Goal: Navigation & Orientation: Find specific page/section

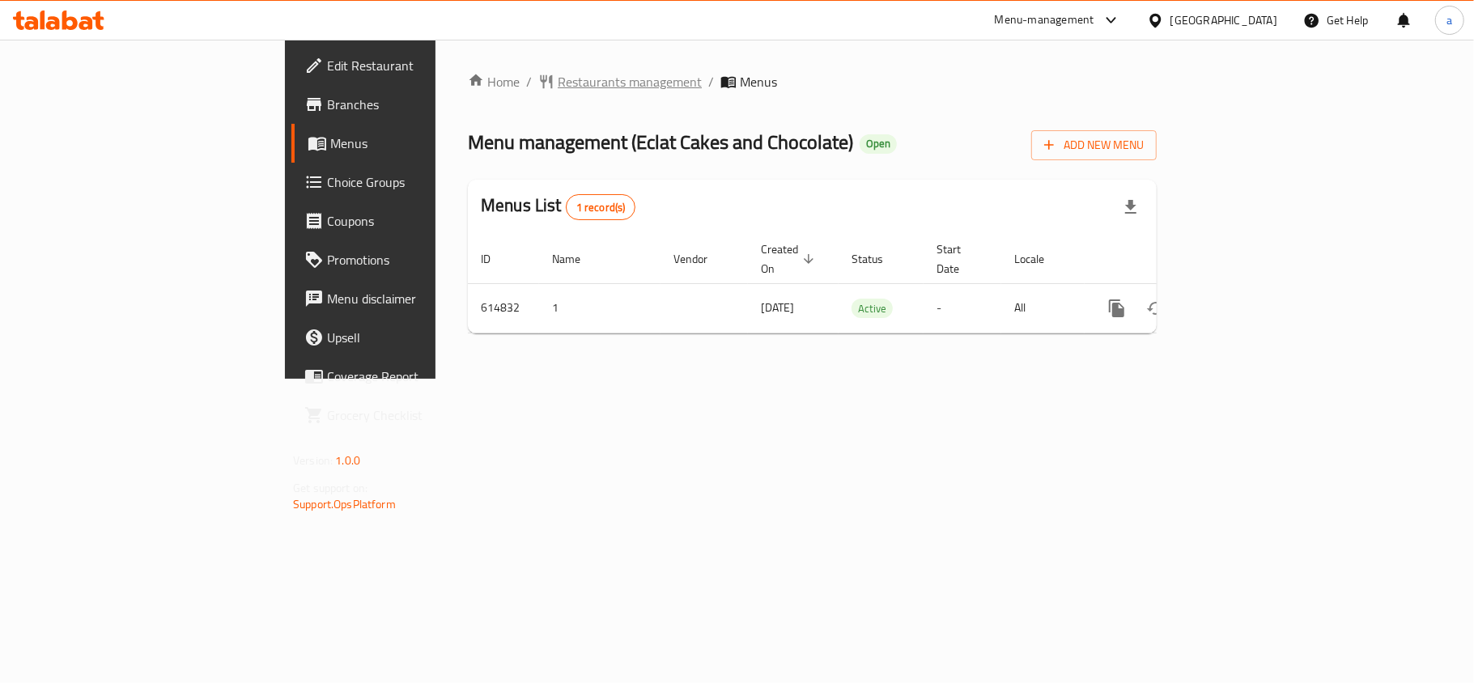
drag, startPoint x: 0, startPoint y: 0, endPoint x: 411, endPoint y: 79, distance: 418.7
click at [558, 79] on span "Restaurants management" at bounding box center [630, 81] width 144 height 19
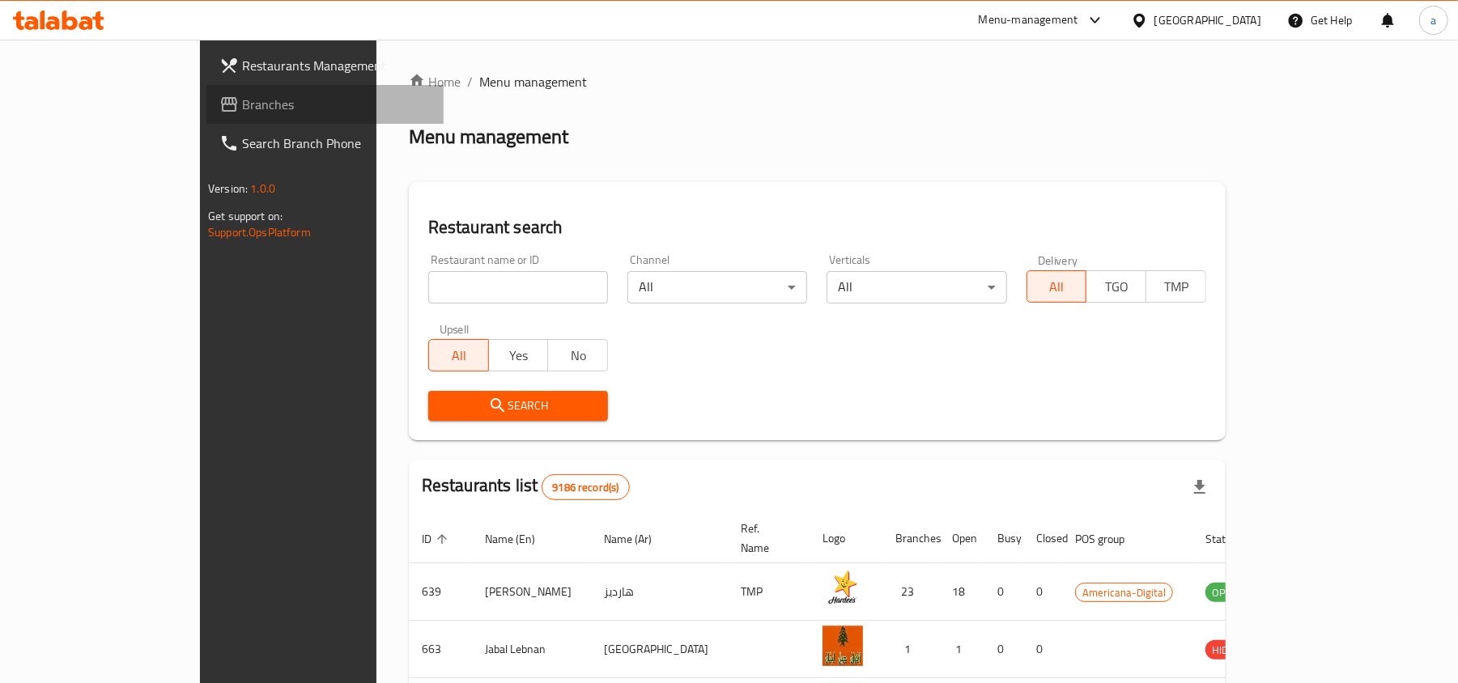
click at [206, 117] on link "Branches" at bounding box center [324, 104] width 237 height 39
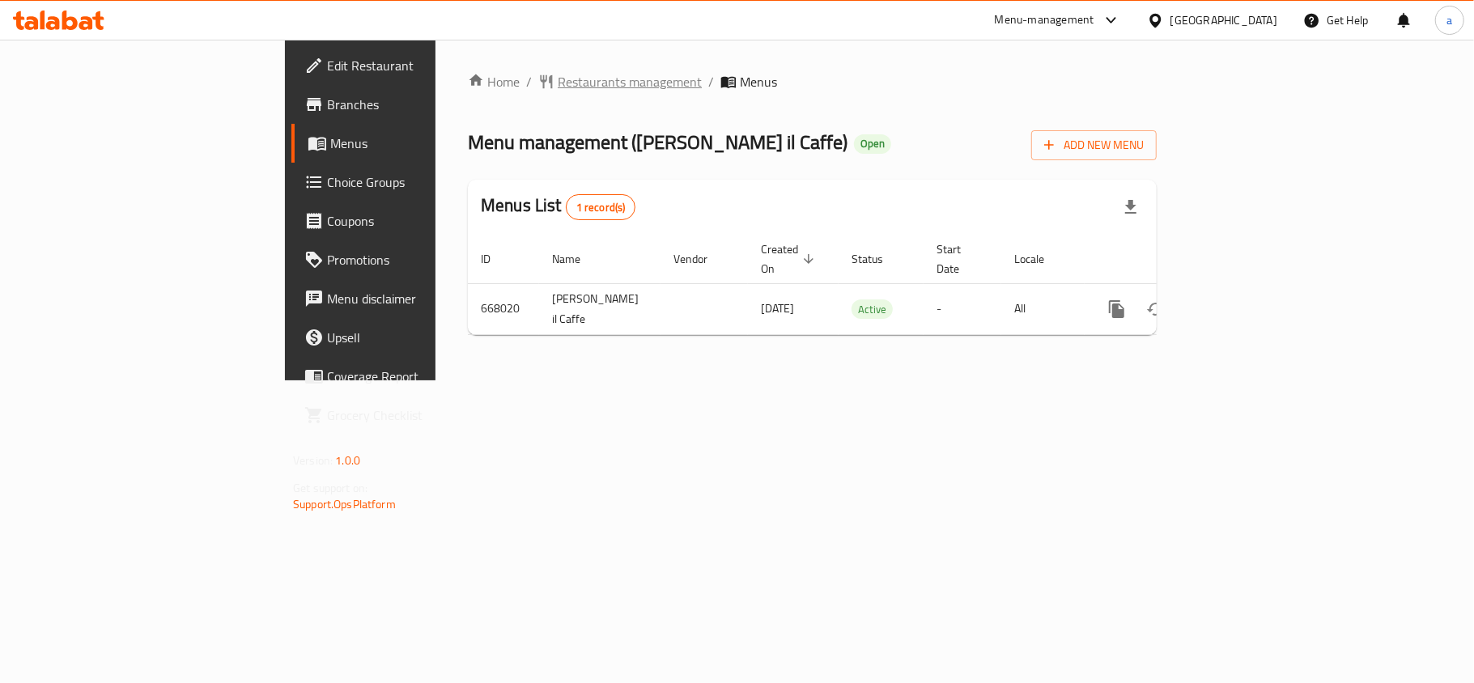
click at [558, 82] on span "Restaurants management" at bounding box center [630, 81] width 144 height 19
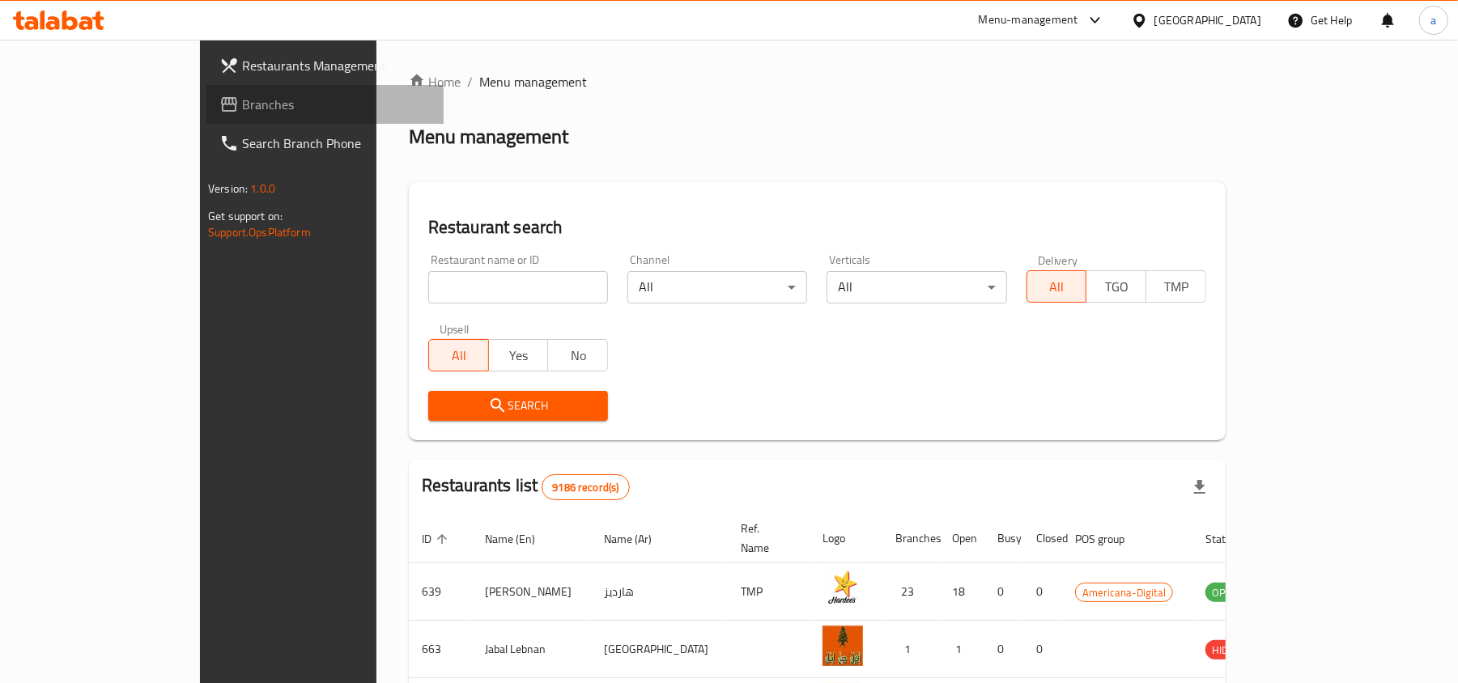
click at [242, 96] on span "Branches" at bounding box center [336, 104] width 189 height 19
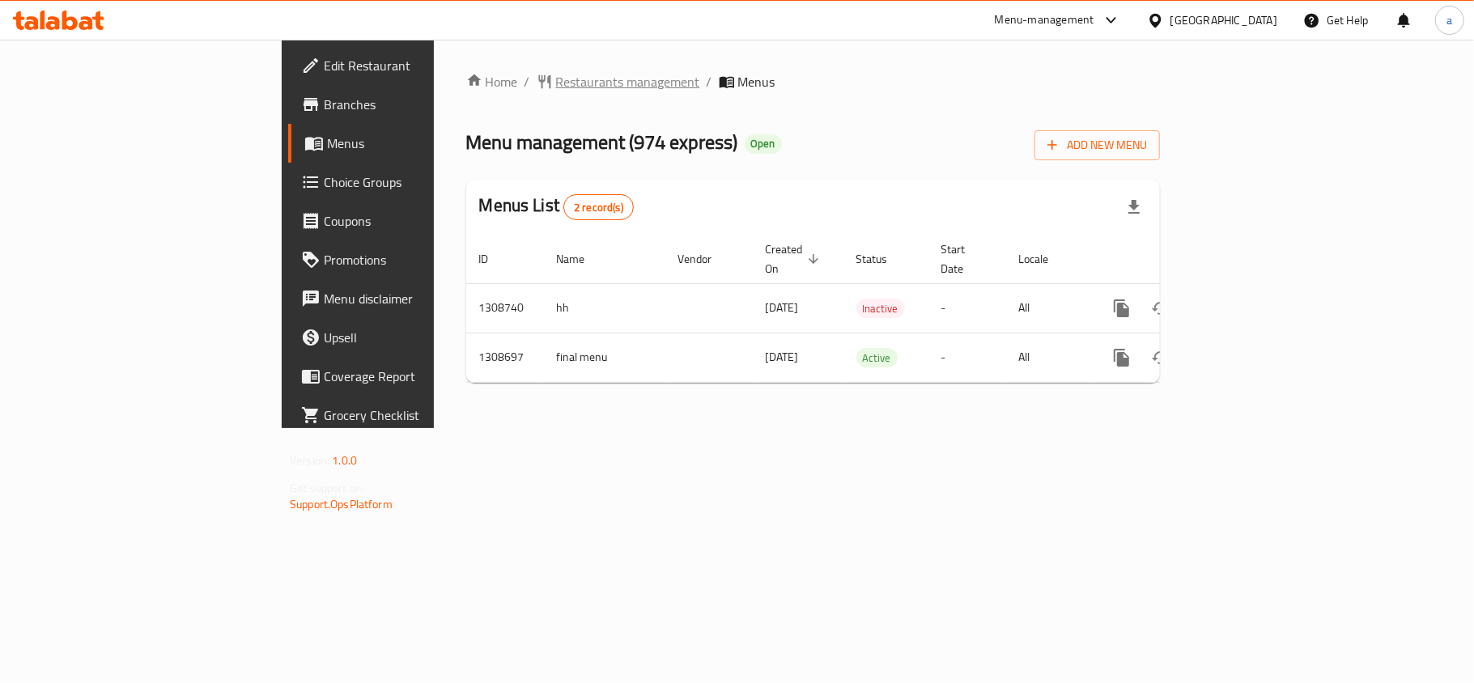
click at [556, 78] on span "Restaurants management" at bounding box center [628, 81] width 144 height 19
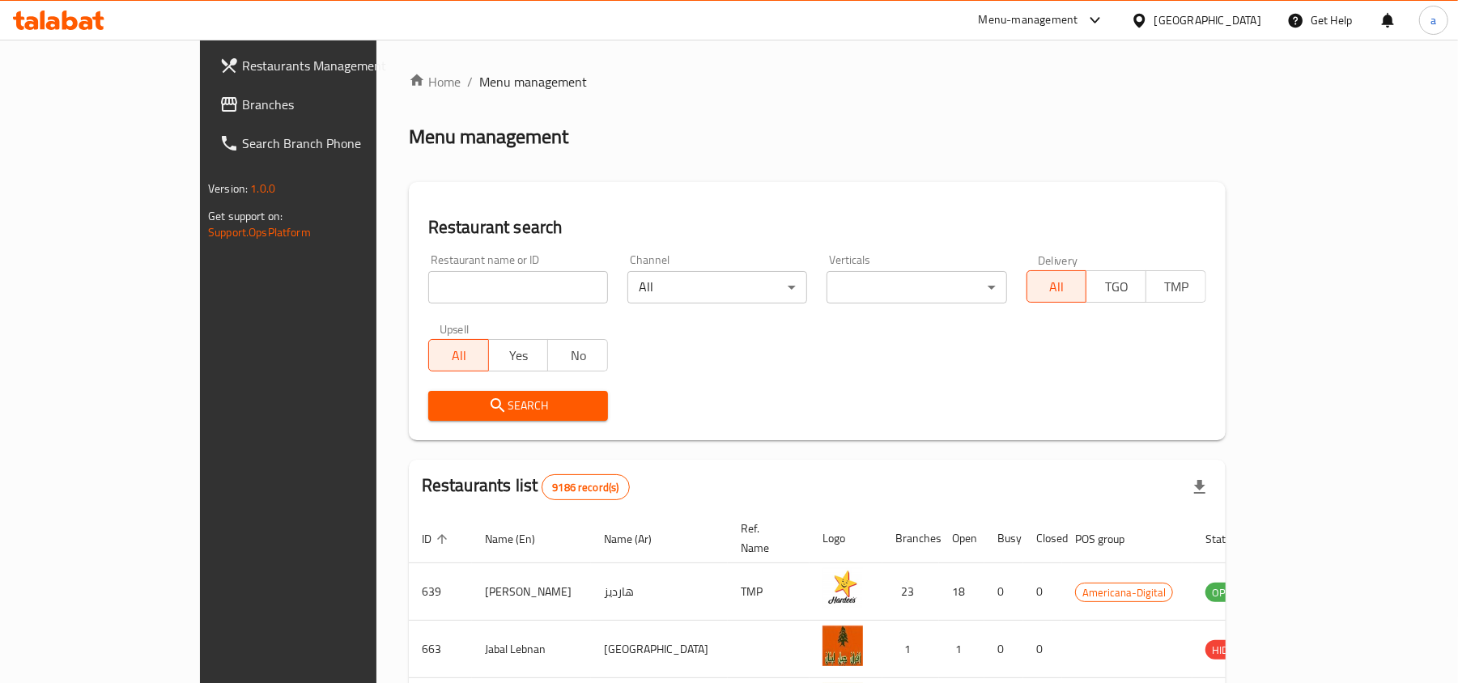
click at [206, 121] on link "Branches" at bounding box center [324, 104] width 237 height 39
